Goal: Transaction & Acquisition: Purchase product/service

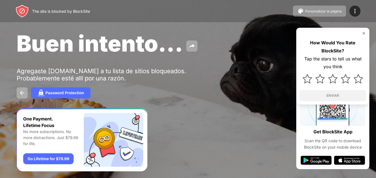
click at [364, 33] on img at bounding box center [364, 33] width 4 height 4
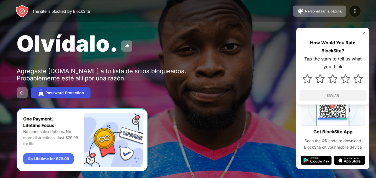
click at [75, 92] on div "Password Protection" at bounding box center [64, 93] width 38 height 4
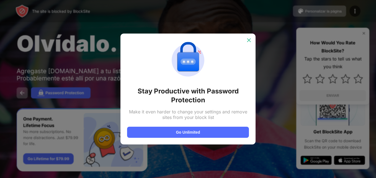
click at [250, 41] on img at bounding box center [249, 40] width 6 height 6
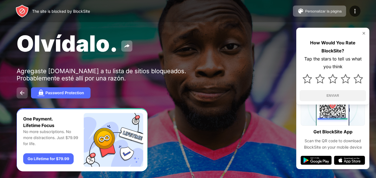
click at [22, 93] on img at bounding box center [22, 92] width 7 height 7
click at [63, 91] on div "Password Protection" at bounding box center [64, 93] width 38 height 4
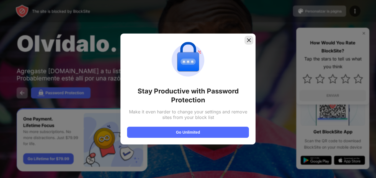
click at [249, 38] on img at bounding box center [249, 40] width 6 height 6
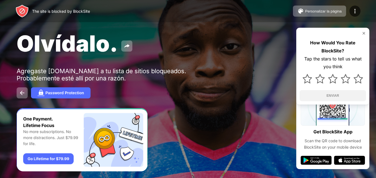
click at [86, 11] on div "The site is blocked by BlockSite" at bounding box center [61, 11] width 58 height 5
click at [48, 94] on div "Password Protection" at bounding box center [64, 93] width 38 height 4
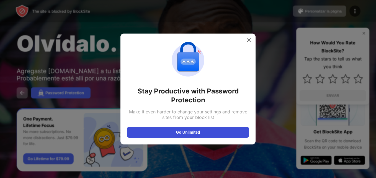
click at [190, 135] on button "Go Unlimited" at bounding box center [188, 132] width 122 height 11
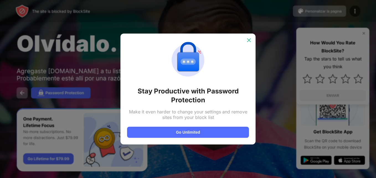
click at [250, 39] on img at bounding box center [249, 40] width 6 height 6
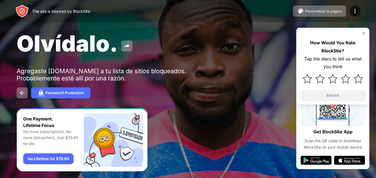
click at [77, 76] on div "Agregaste [DOMAIN_NAME] a tu lista de sitios bloqueados. Probablemente esté all…" at bounding box center [102, 74] width 171 height 14
click at [363, 34] on img at bounding box center [364, 33] width 4 height 4
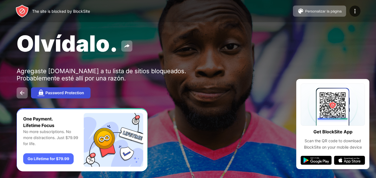
click at [69, 92] on div "Password Protection" at bounding box center [64, 93] width 38 height 4
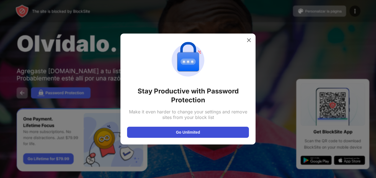
click at [181, 134] on button "Go Unlimited" at bounding box center [188, 132] width 122 height 11
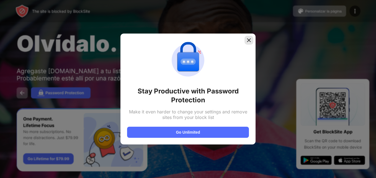
click at [248, 40] on img at bounding box center [249, 40] width 6 height 6
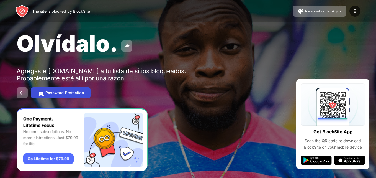
click at [49, 93] on div "Password Protection" at bounding box center [64, 93] width 38 height 4
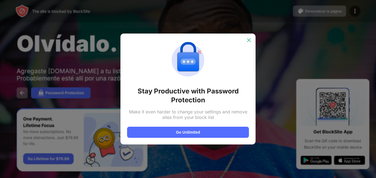
click at [251, 40] on img at bounding box center [249, 40] width 6 height 6
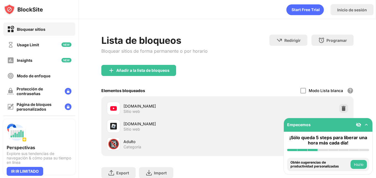
scroll to position [41, 0]
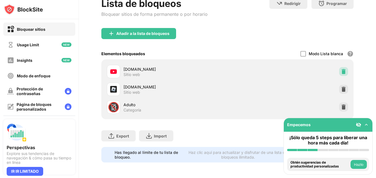
click at [341, 69] on img at bounding box center [344, 72] width 6 height 6
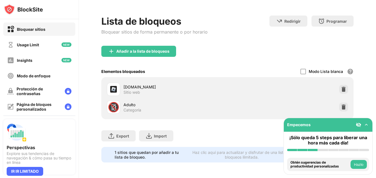
click at [251, 53] on div "Añadir a la lista de bloqueos" at bounding box center [227, 56] width 252 height 20
